Goal: Task Accomplishment & Management: Use online tool/utility

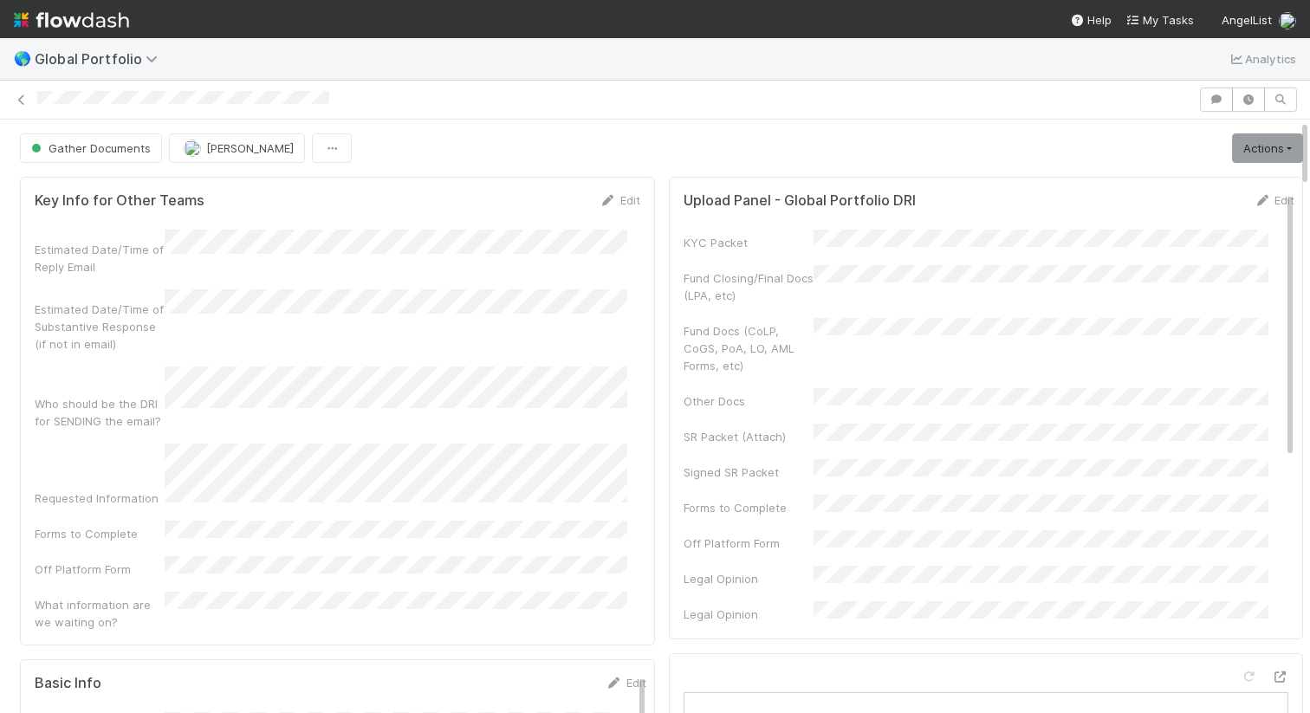
click at [354, 95] on div at bounding box center [615, 100] width 1156 height 18
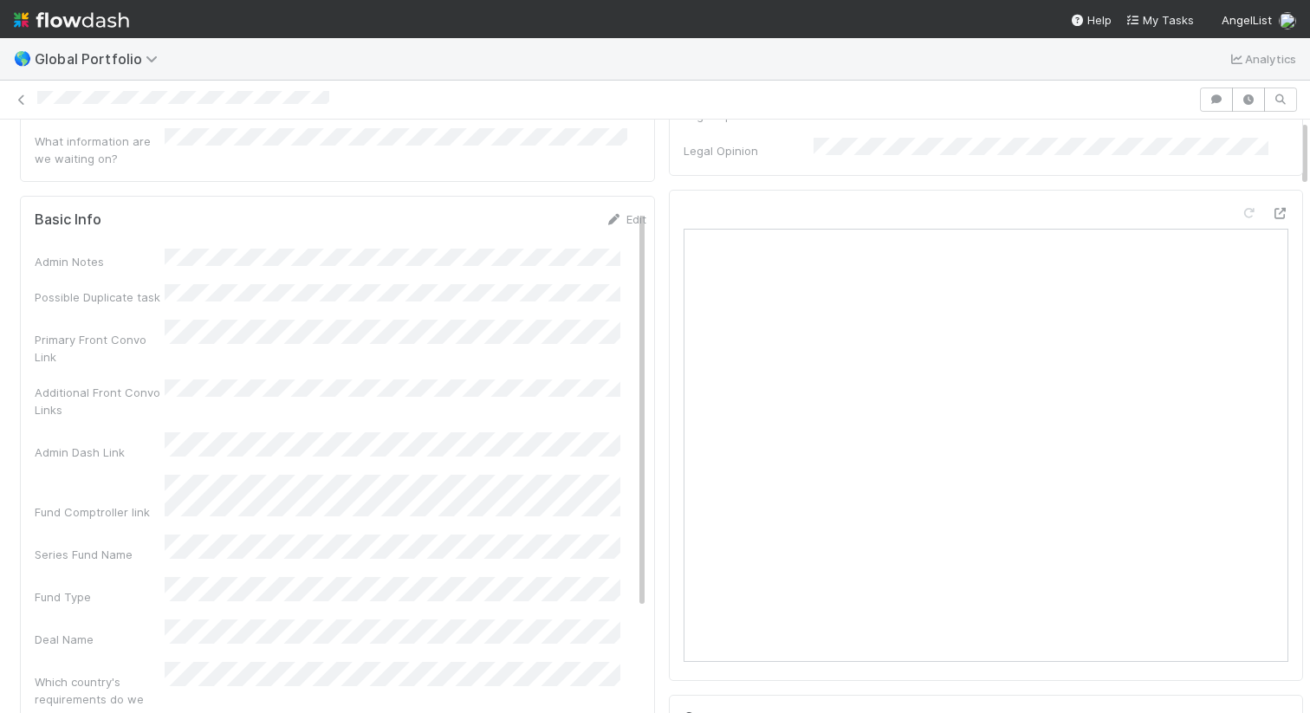
scroll to position [531, 0]
